Goal: Information Seeking & Learning: Find specific fact

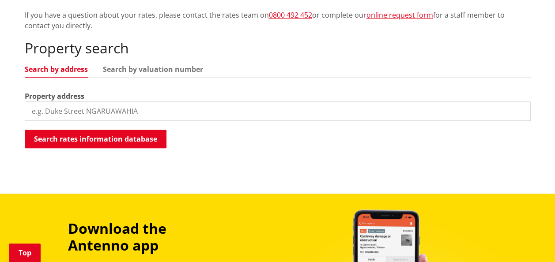
scroll to position [211, 0]
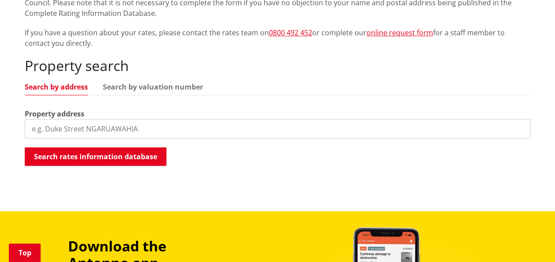
click at [72, 125] on input "search" at bounding box center [278, 128] width 506 height 19
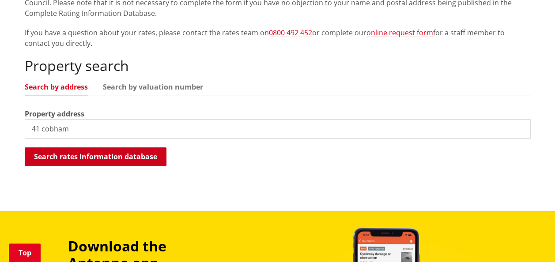
type input "41 cobham"
click at [95, 154] on button "Search rates information database" at bounding box center [96, 156] width 142 height 19
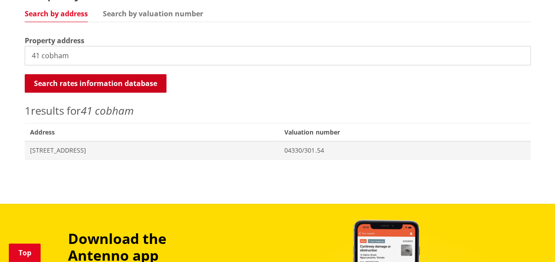
scroll to position [341, 0]
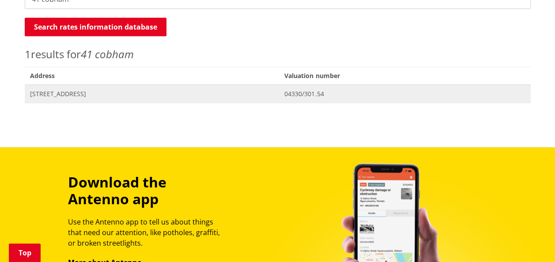
click at [71, 94] on span "[STREET_ADDRESS]" at bounding box center [152, 94] width 244 height 9
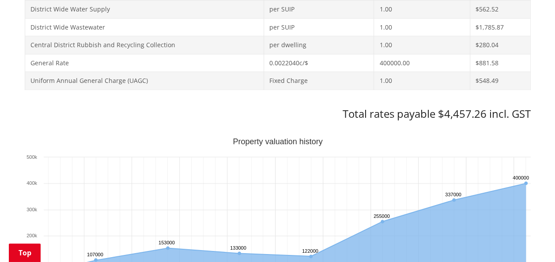
scroll to position [533, 0]
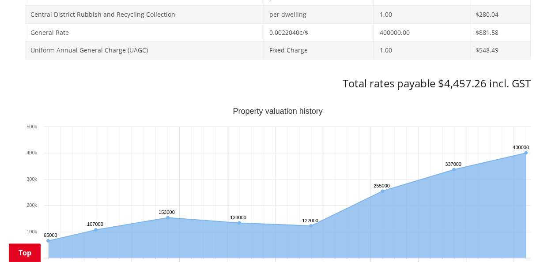
click at [142, 43] on td "Uniform Annual General Charge (UAGC)" at bounding box center [144, 51] width 239 height 18
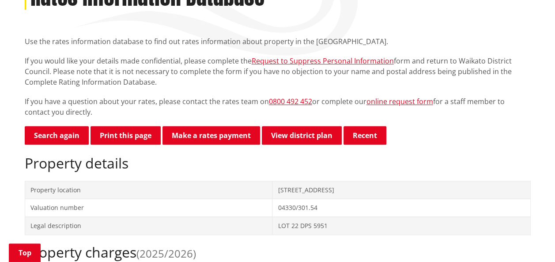
scroll to position [143, 0]
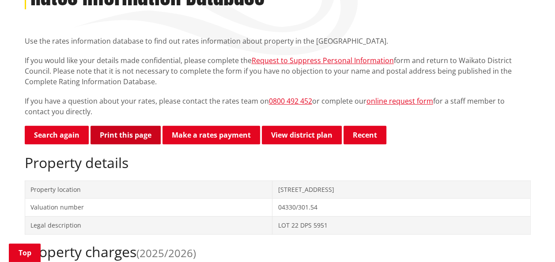
click at [121, 137] on button "Print this page" at bounding box center [126, 135] width 70 height 19
